Goal: Information Seeking & Learning: Find specific fact

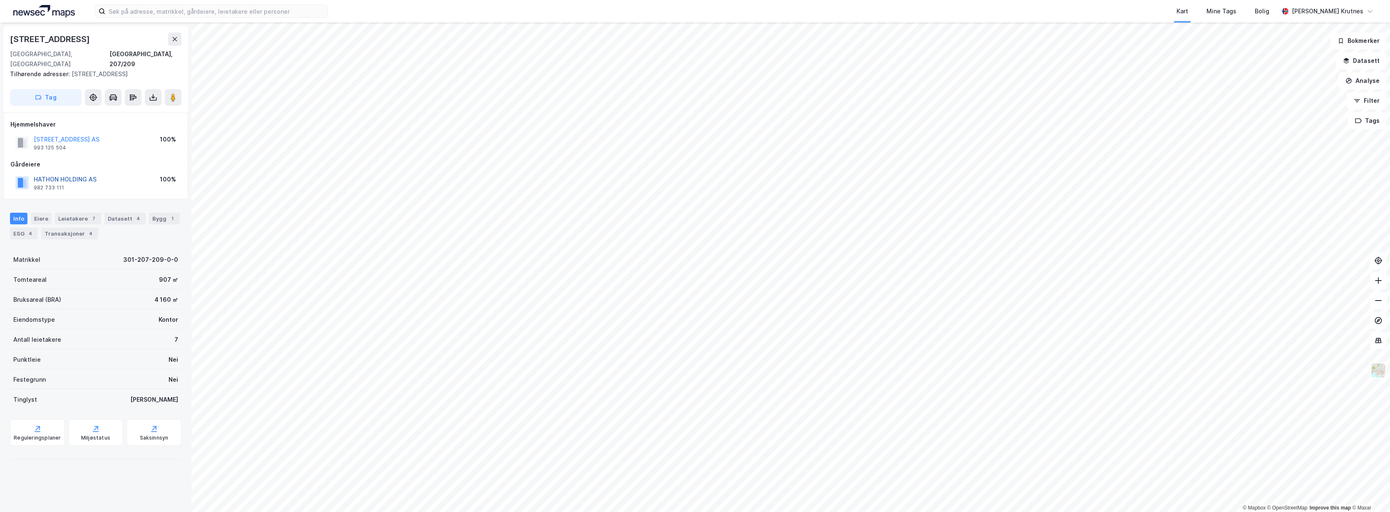
click at [0, 0] on button "HATHON HOLDING AS" at bounding box center [0, 0] width 0 height 0
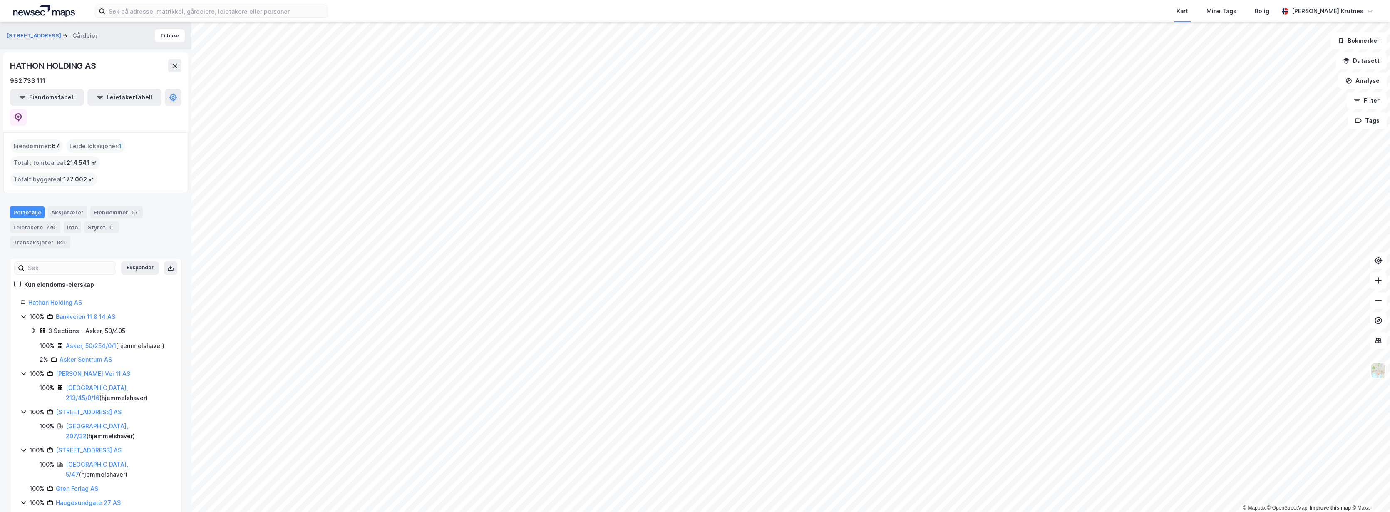
click at [59, 65] on div "HATHON HOLDING AS" at bounding box center [54, 65] width 88 height 13
click at [63, 63] on div "HATHON HOLDING AS" at bounding box center [54, 65] width 88 height 13
click at [56, 299] on link "Hathon Holding AS" at bounding box center [55, 302] width 54 height 7
